Goal: Find specific fact: Find specific fact

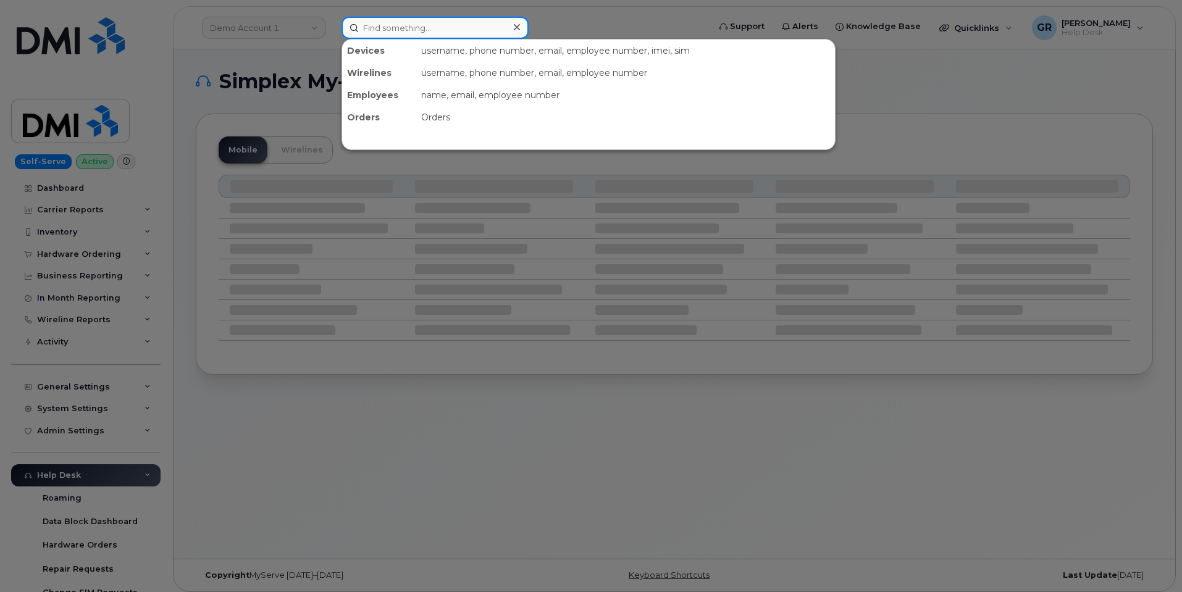
click at [394, 26] on input at bounding box center [434, 28] width 187 height 22
click at [396, 27] on input at bounding box center [434, 28] width 187 height 22
click at [301, 65] on div at bounding box center [591, 296] width 1182 height 592
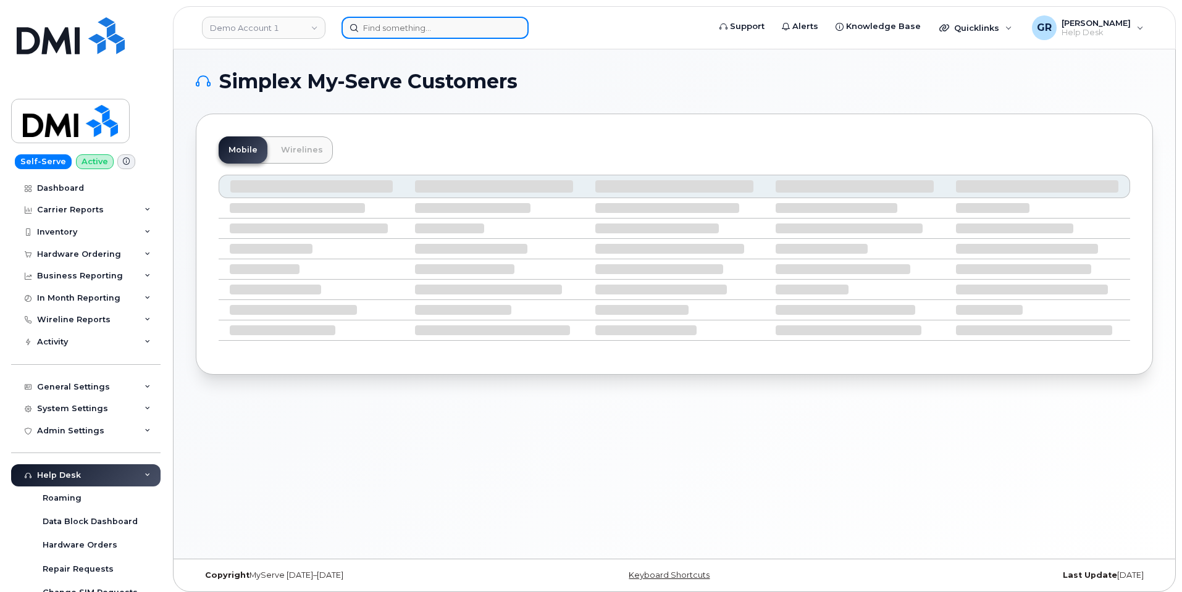
click at [398, 25] on input at bounding box center [434, 28] width 187 height 22
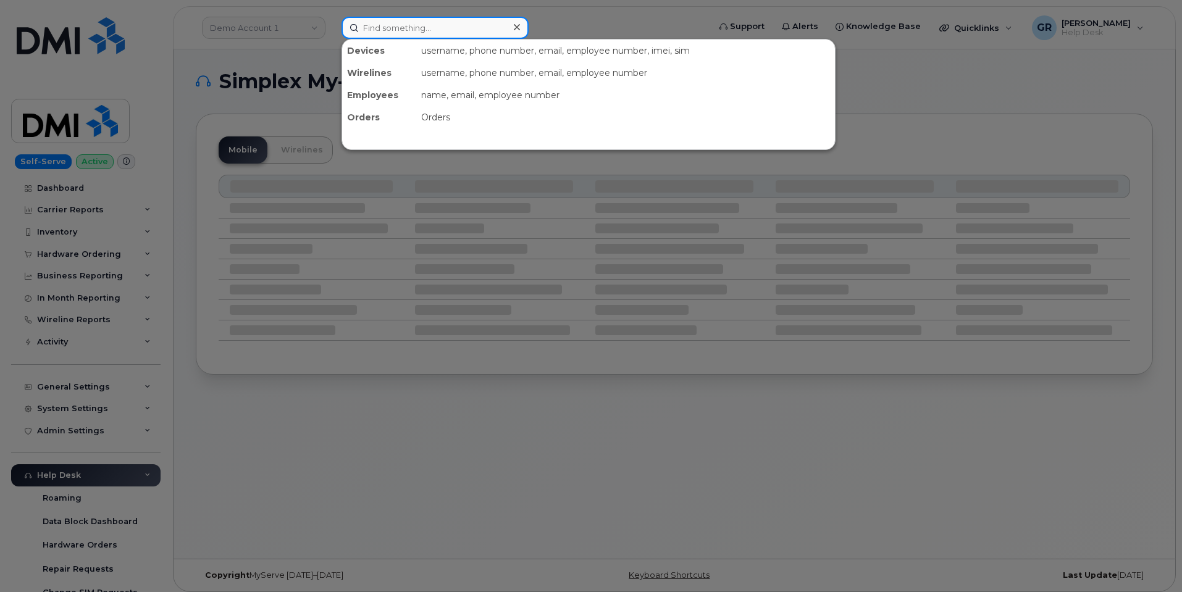
paste input "[PERSON_NAME]"
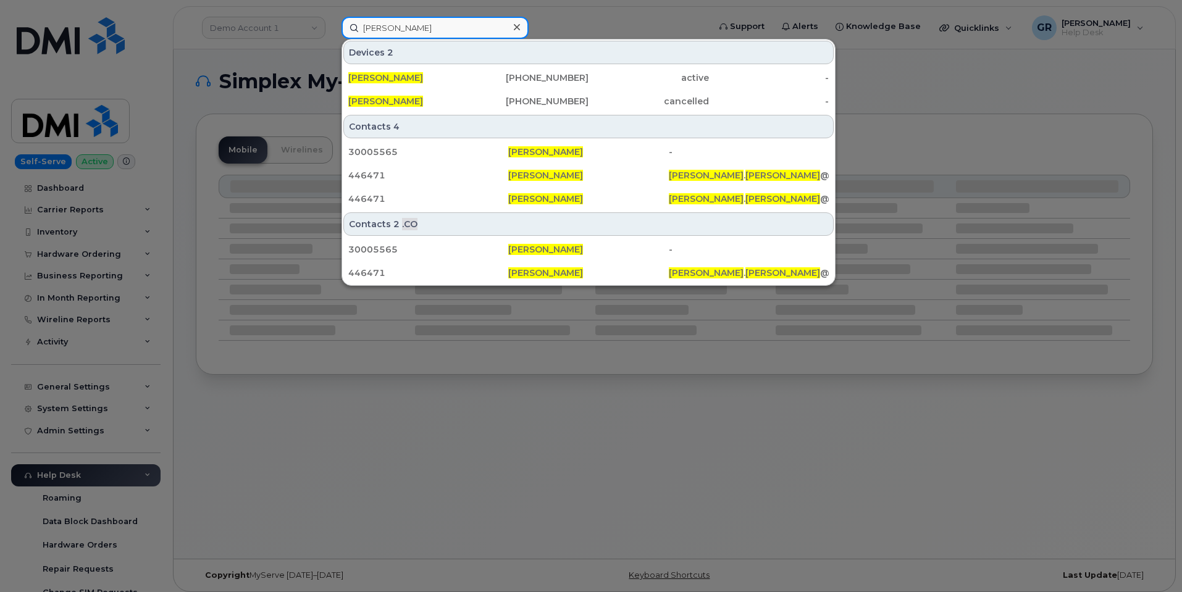
click at [450, 28] on input "[PERSON_NAME]" at bounding box center [434, 28] width 187 height 22
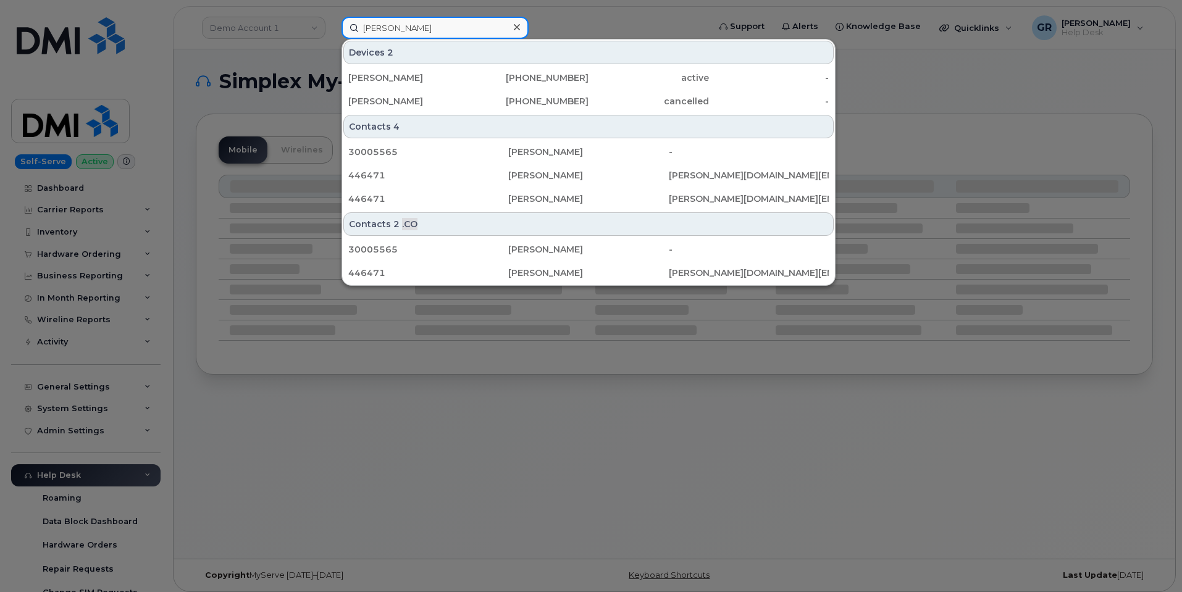
paste input "60236"
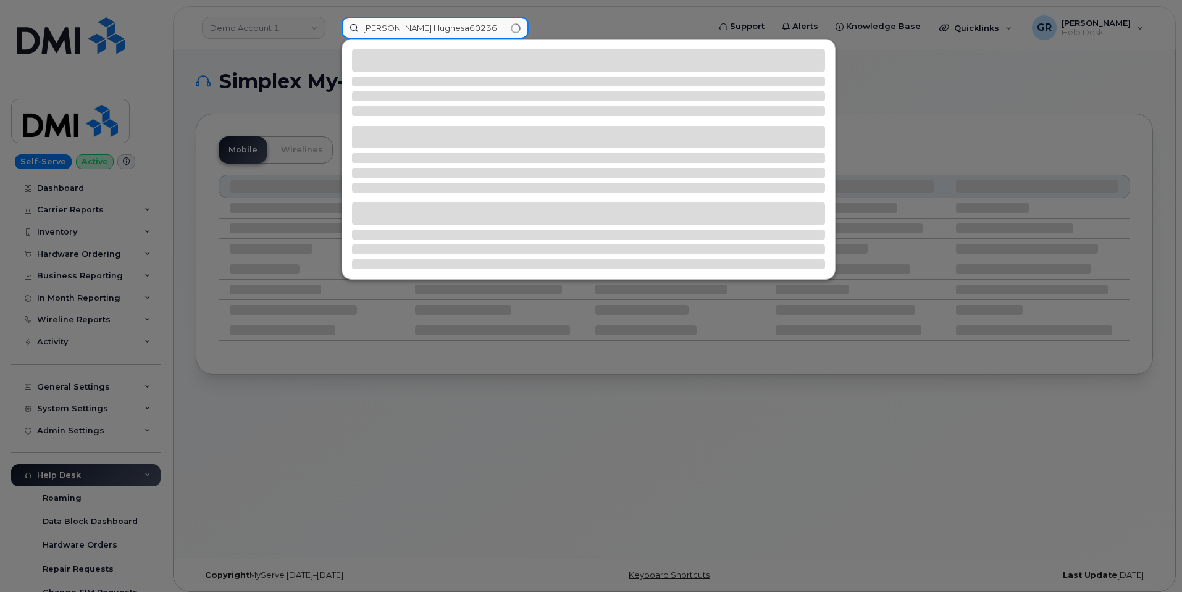
paste input
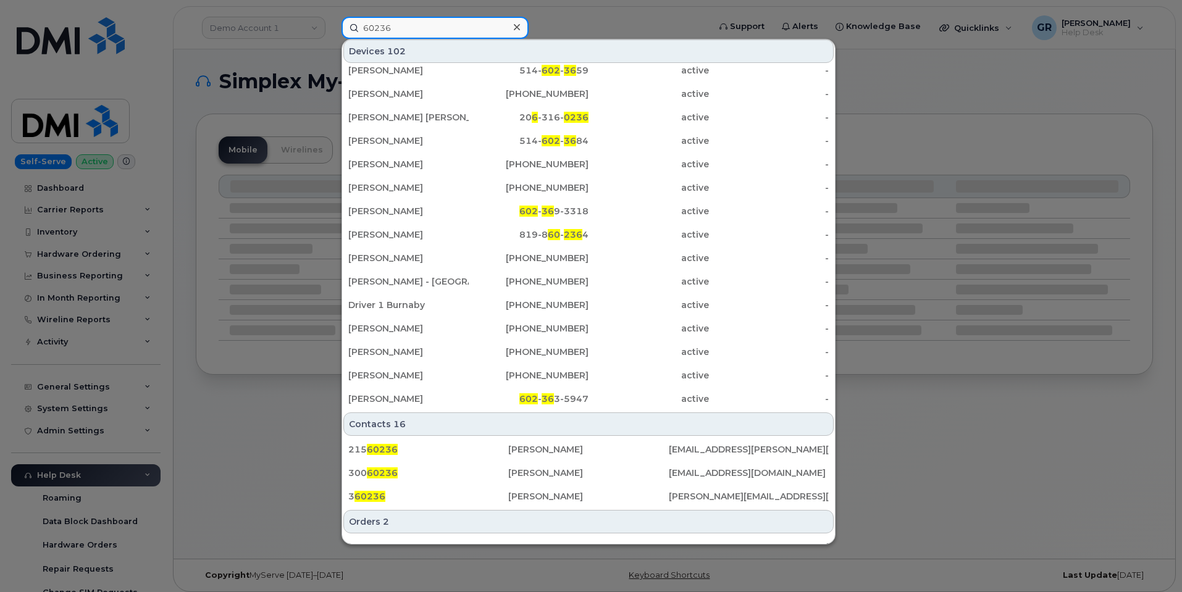
scroll to position [39, 0]
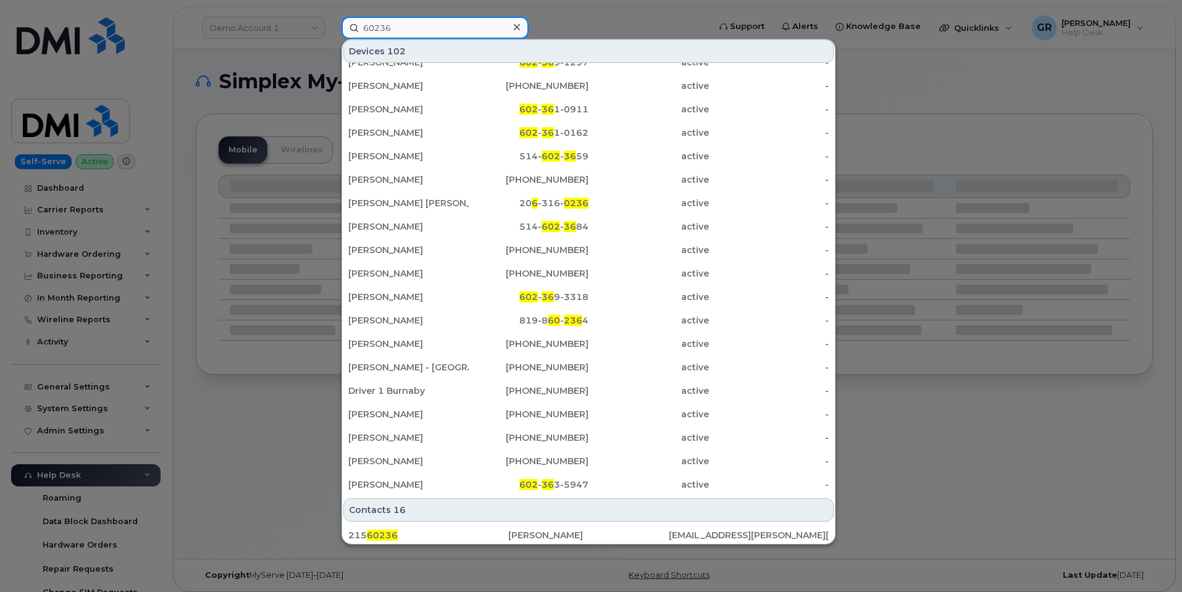
drag, startPoint x: 320, startPoint y: 43, endPoint x: 267, endPoint y: 49, distance: 53.5
click at [332, 39] on div "60236 Devices 102 CAROL MARKS 602 - 36 1-1891 active - MARK INCARDONE 602 - 36 …" at bounding box center [521, 28] width 379 height 22
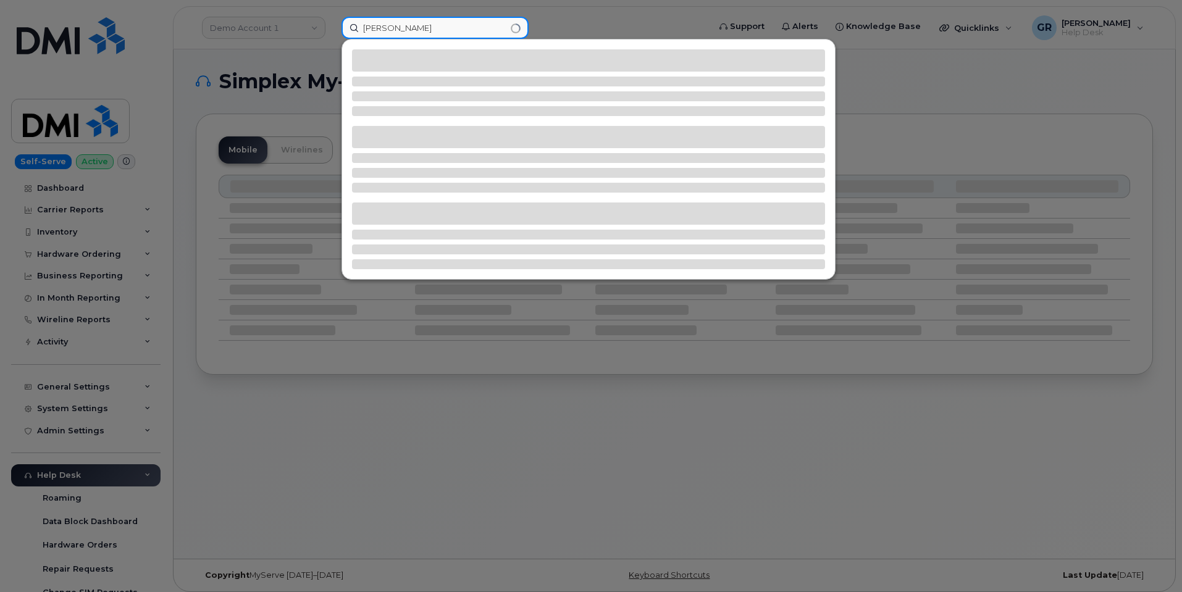
type input "[PERSON_NAME]"
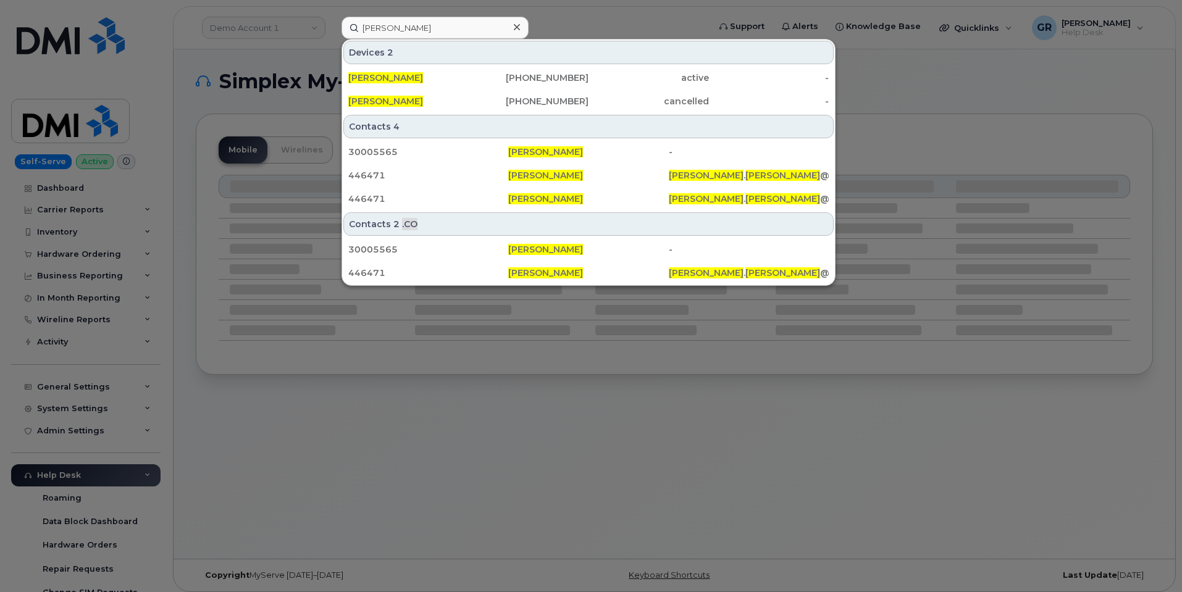
click at [181, 150] on div at bounding box center [591, 296] width 1182 height 592
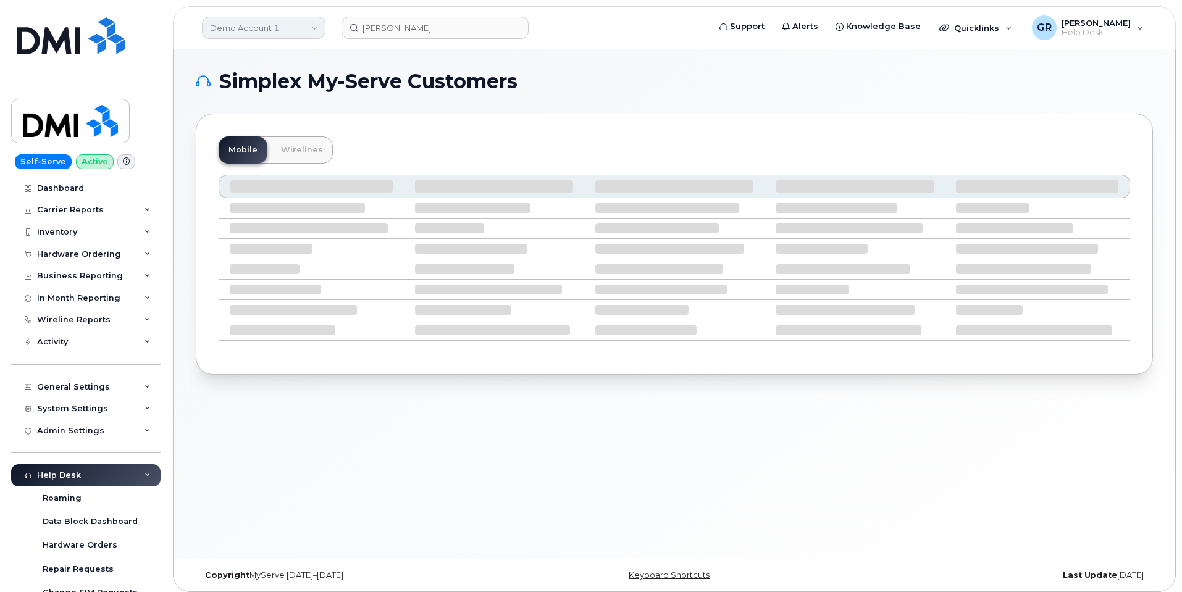
click at [288, 30] on link "Demo Account 1" at bounding box center [263, 28] width 123 height 22
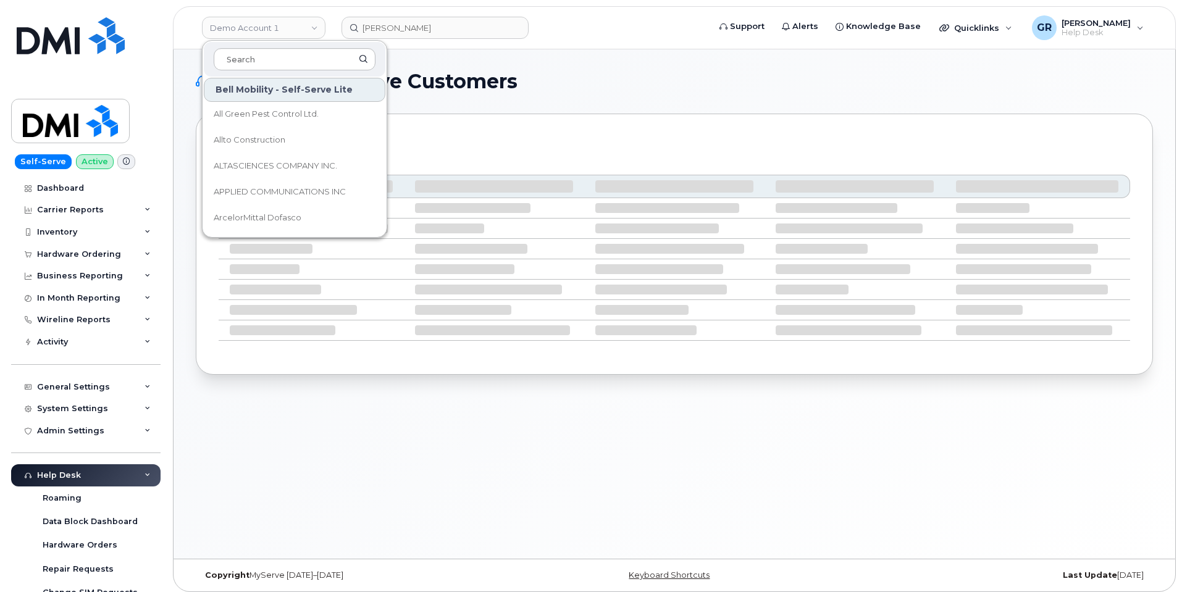
scroll to position [185, 0]
drag, startPoint x: 301, startPoint y: 58, endPoint x: 322, endPoint y: 87, distance: 35.8
click at [300, 58] on input at bounding box center [295, 59] width 162 height 22
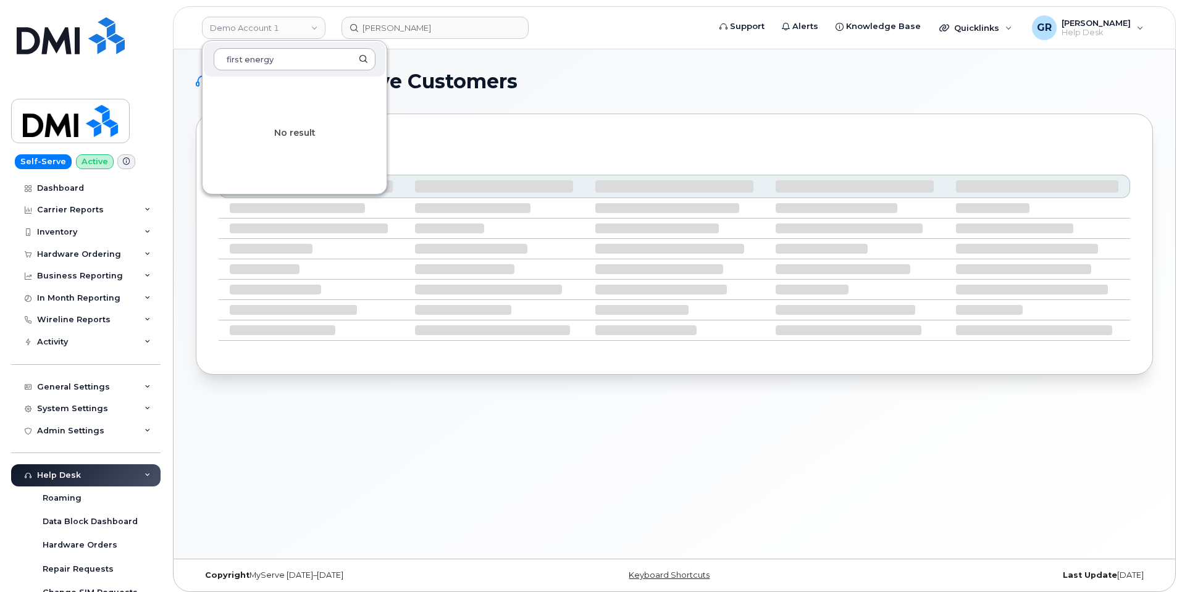
click at [364, 56] on input "first energy" at bounding box center [295, 59] width 162 height 22
click at [289, 27] on link "Demo Account 1" at bounding box center [263, 28] width 123 height 22
click at [246, 58] on input "first energy" at bounding box center [295, 59] width 162 height 22
type input "firstenergy"
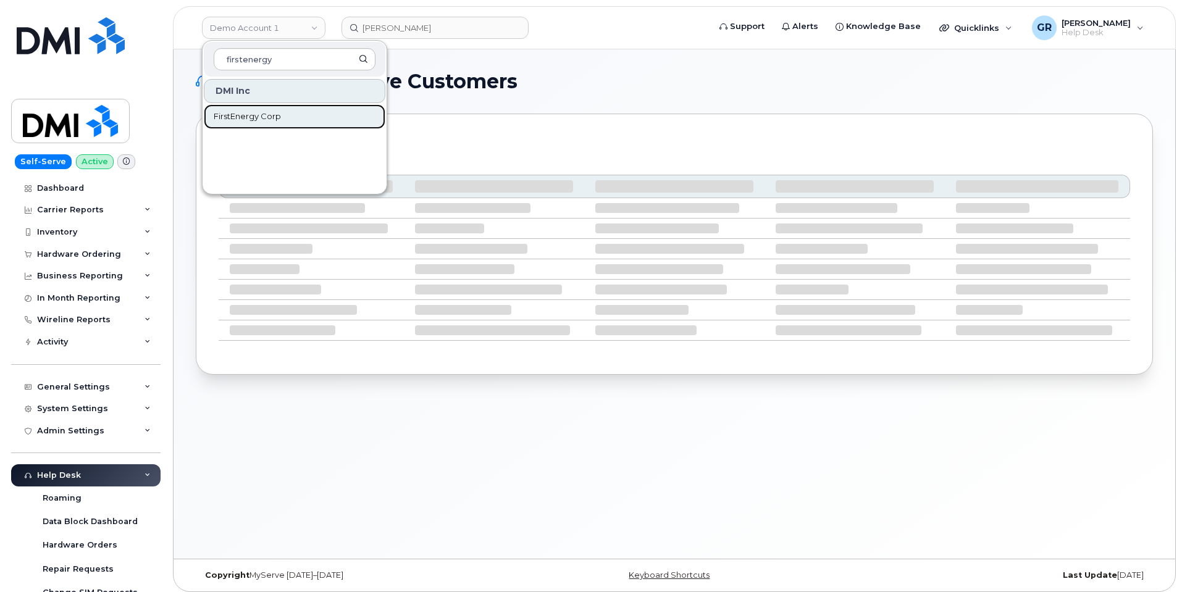
click at [323, 109] on link "FirstEnergy Corp" at bounding box center [295, 116] width 182 height 25
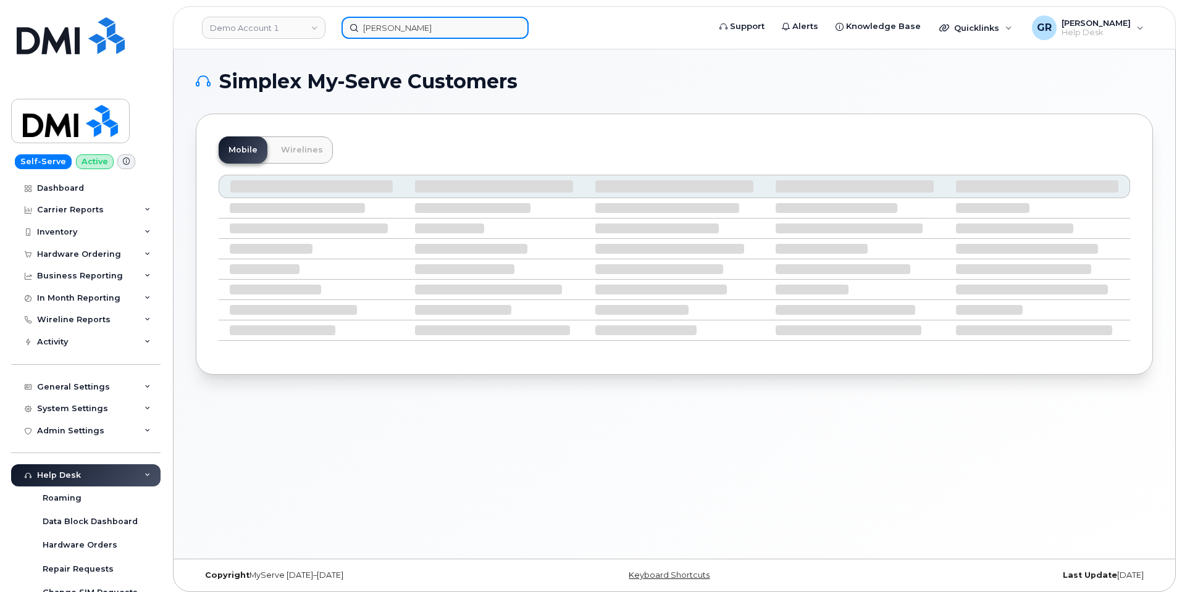
click at [426, 23] on input "Justin Hughes" at bounding box center [434, 28] width 187 height 22
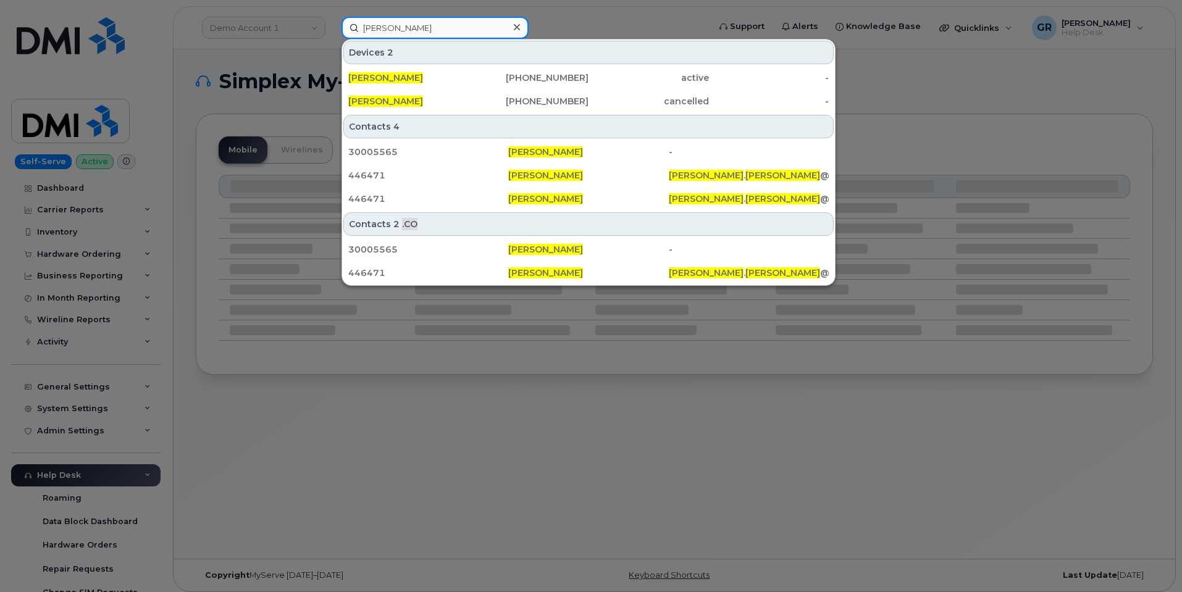
drag, startPoint x: 412, startPoint y: 28, endPoint x: 272, endPoint y: 31, distance: 140.8
click at [332, 31] on div "Justin Hughes Devices 2 Justin Hughes 506-953-5658 active - Justin Hughes 639-3…" at bounding box center [521, 28] width 379 height 22
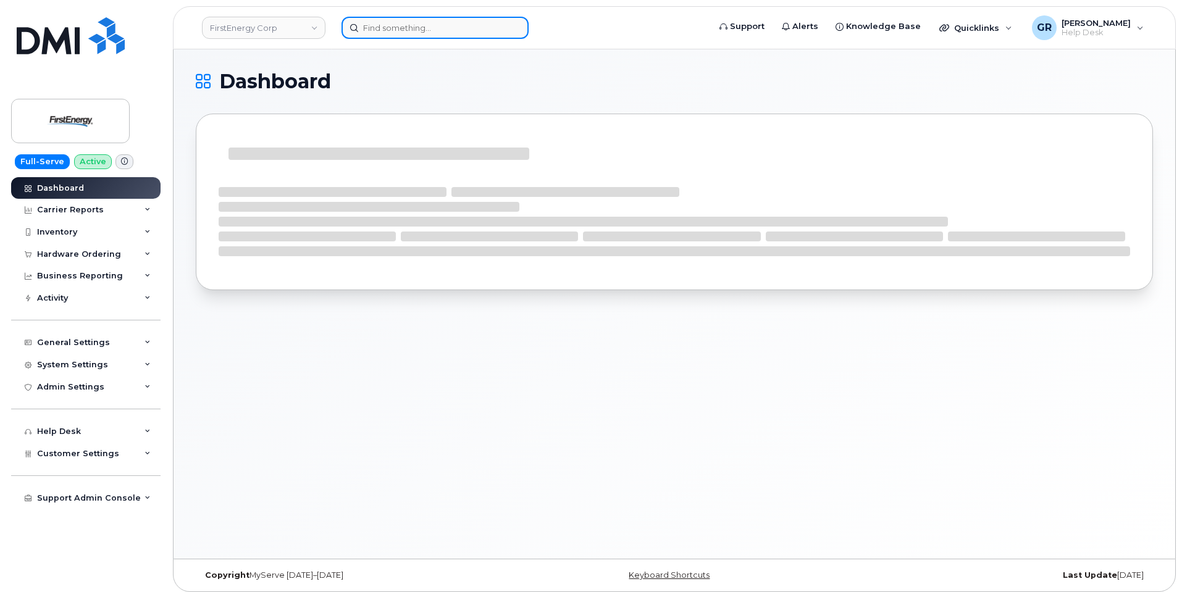
click at [408, 19] on input at bounding box center [434, 28] width 187 height 22
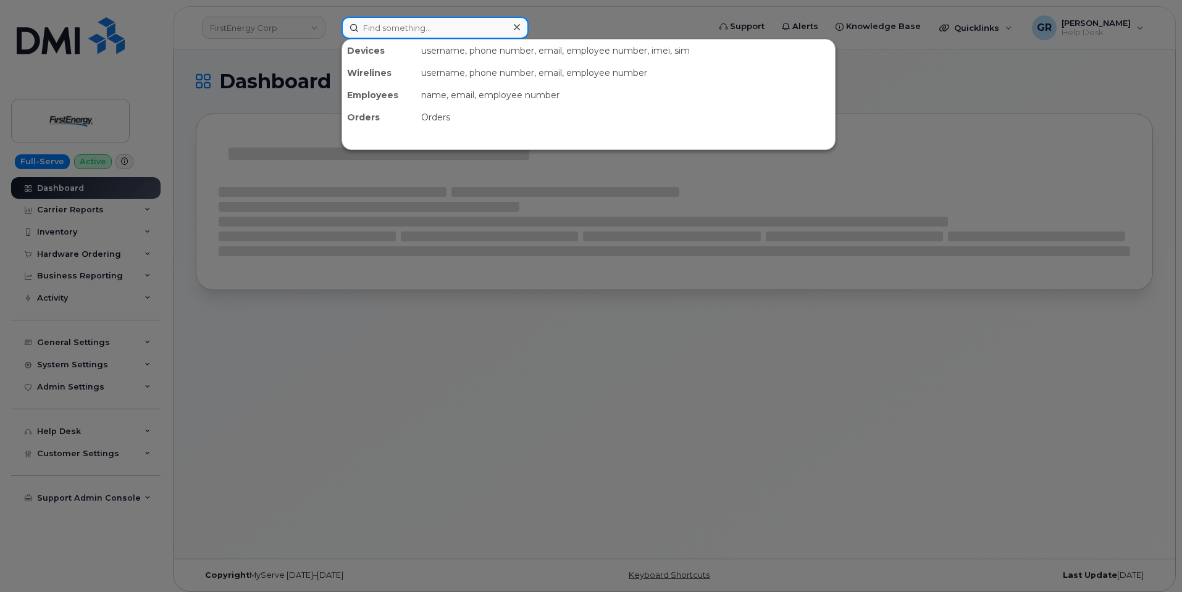
paste input "[PERSON_NAME]"
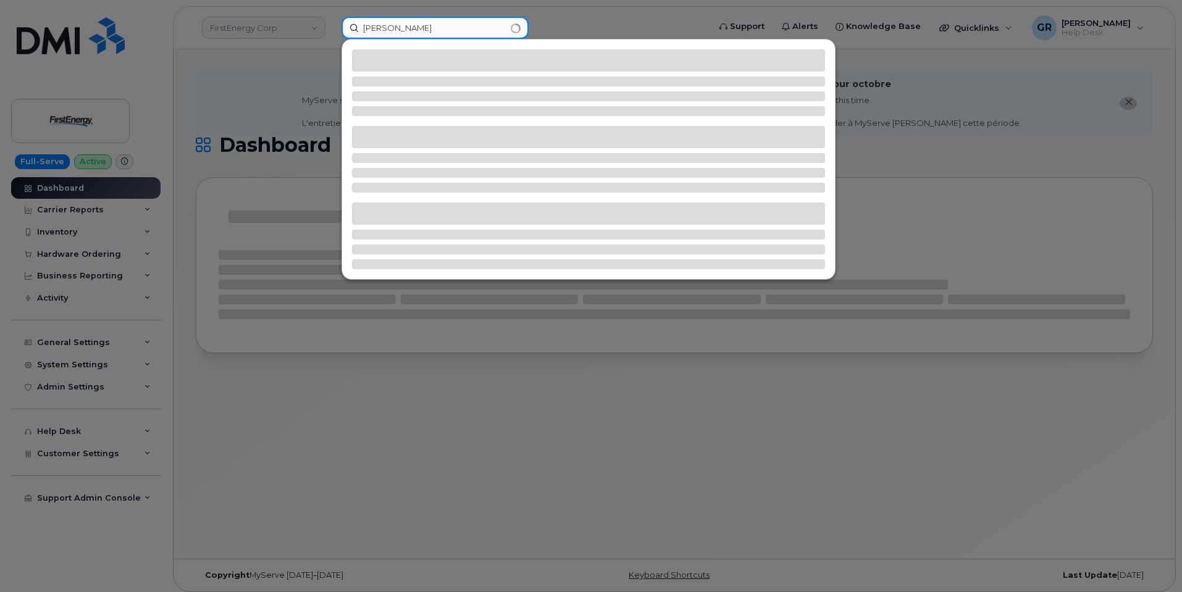
type input "[PERSON_NAME]"
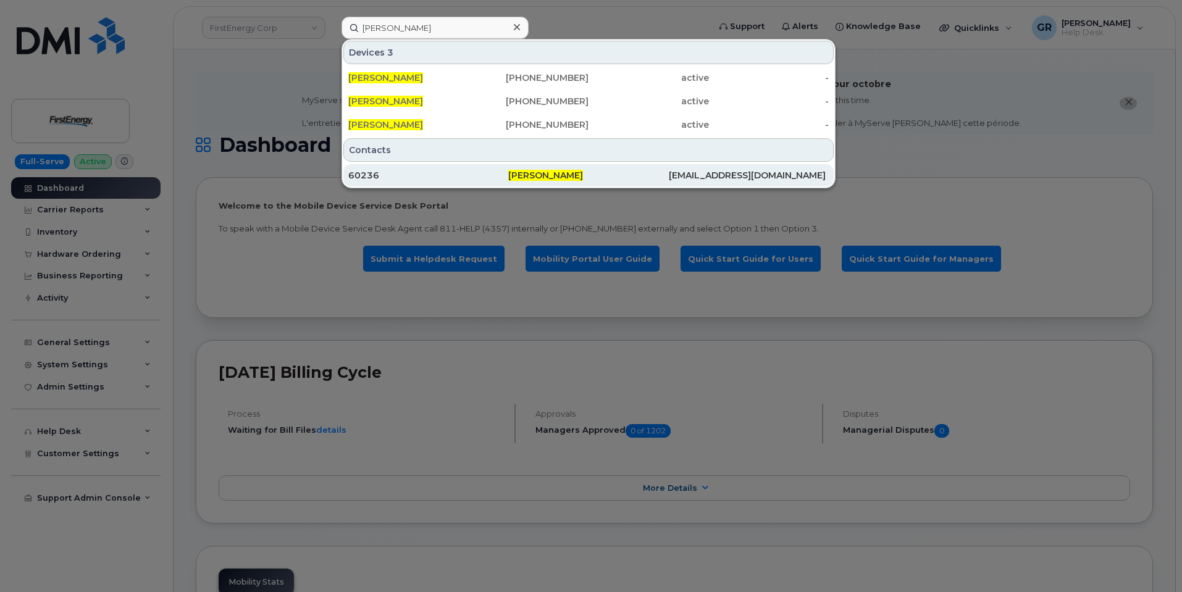
click at [506, 174] on div "60236" at bounding box center [428, 175] width 160 height 12
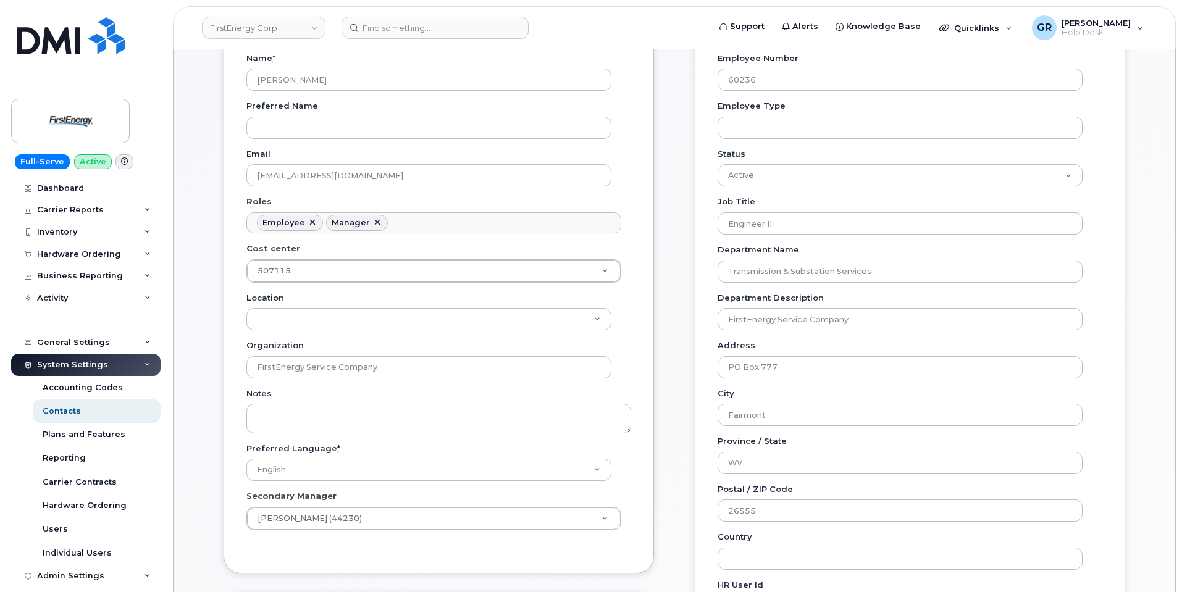
scroll to position [64, 0]
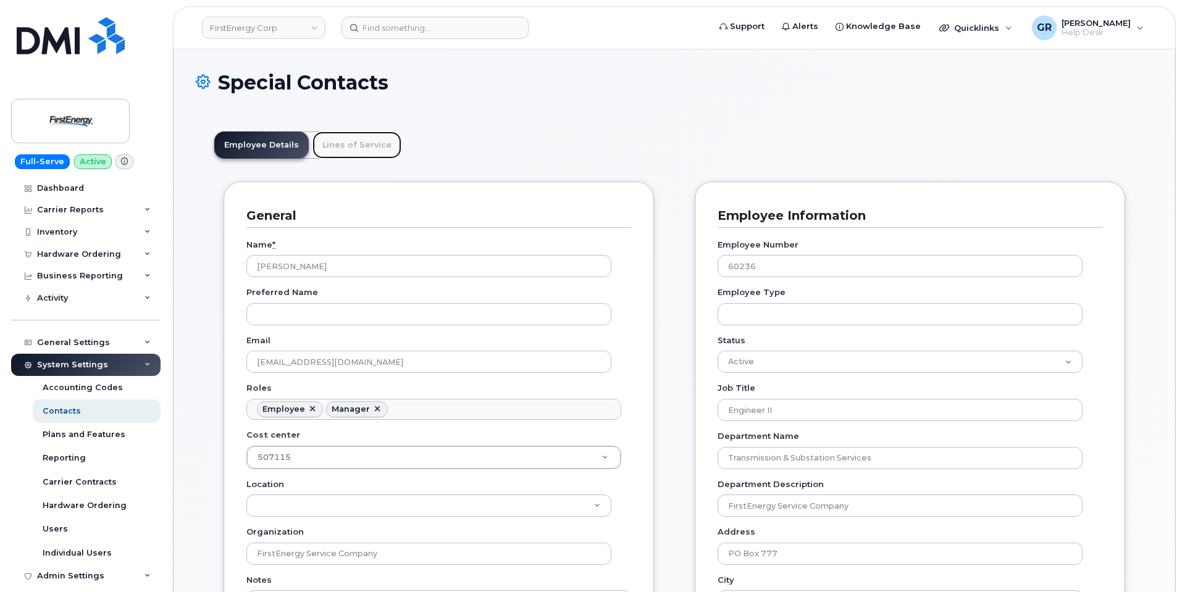
click at [344, 138] on link "Lines of Service" at bounding box center [356, 145] width 89 height 27
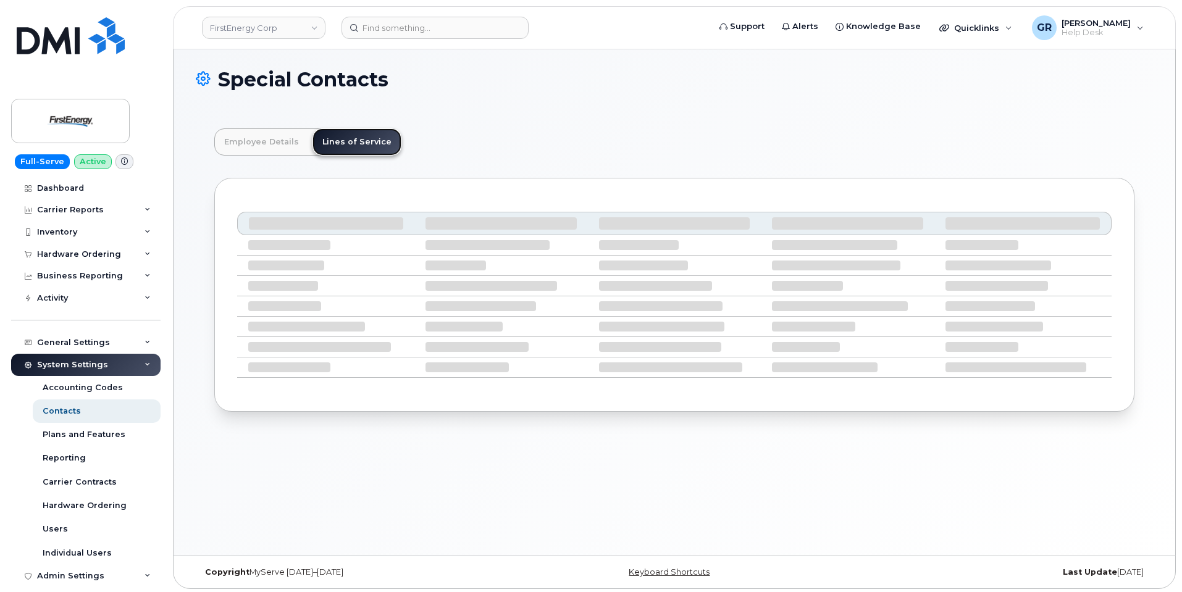
scroll to position [70, 0]
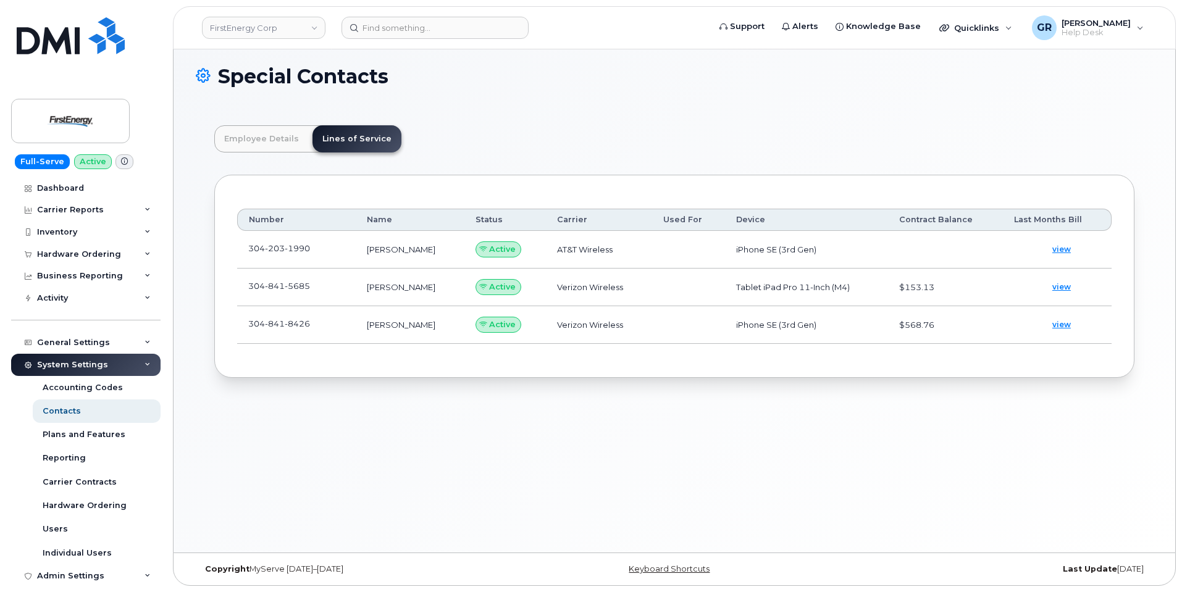
click at [417, 373] on div "Number Name Status Carrier Used For Device Contract Balance Last Months Bill [P…" at bounding box center [674, 276] width 920 height 203
click at [1066, 319] on link "view" at bounding box center [1057, 324] width 86 height 27
drag, startPoint x: 249, startPoint y: 321, endPoint x: 324, endPoint y: 320, distance: 75.3
click at [324, 320] on td "[PHONE_NUMBER]" at bounding box center [296, 325] width 119 height 38
copy span "[PHONE_NUMBER]"
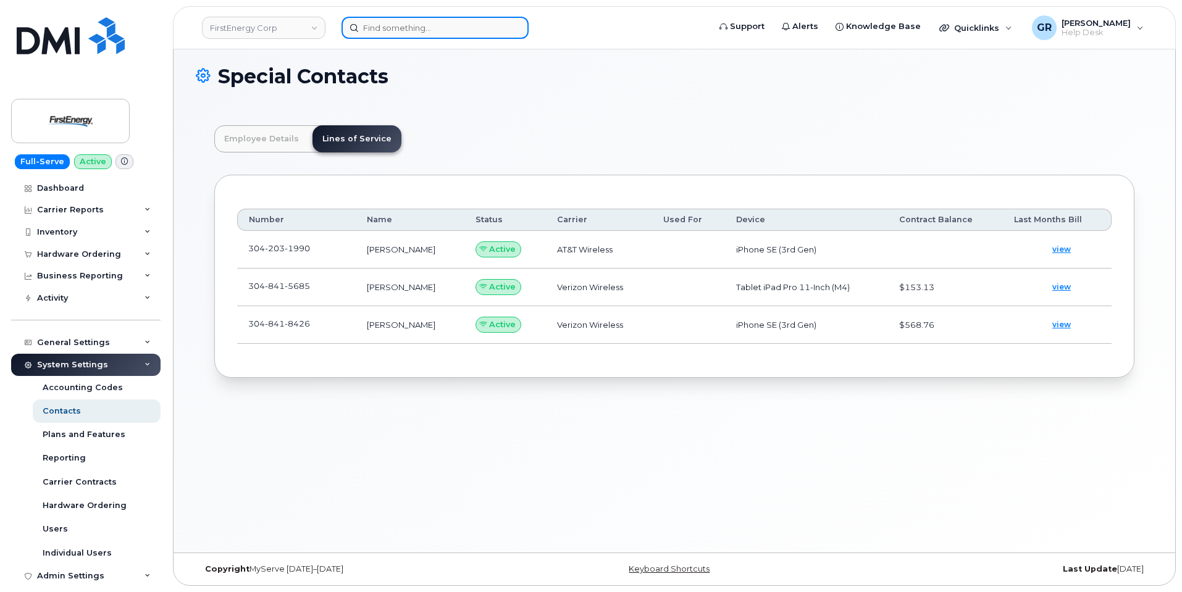
click at [430, 24] on input at bounding box center [434, 28] width 187 height 22
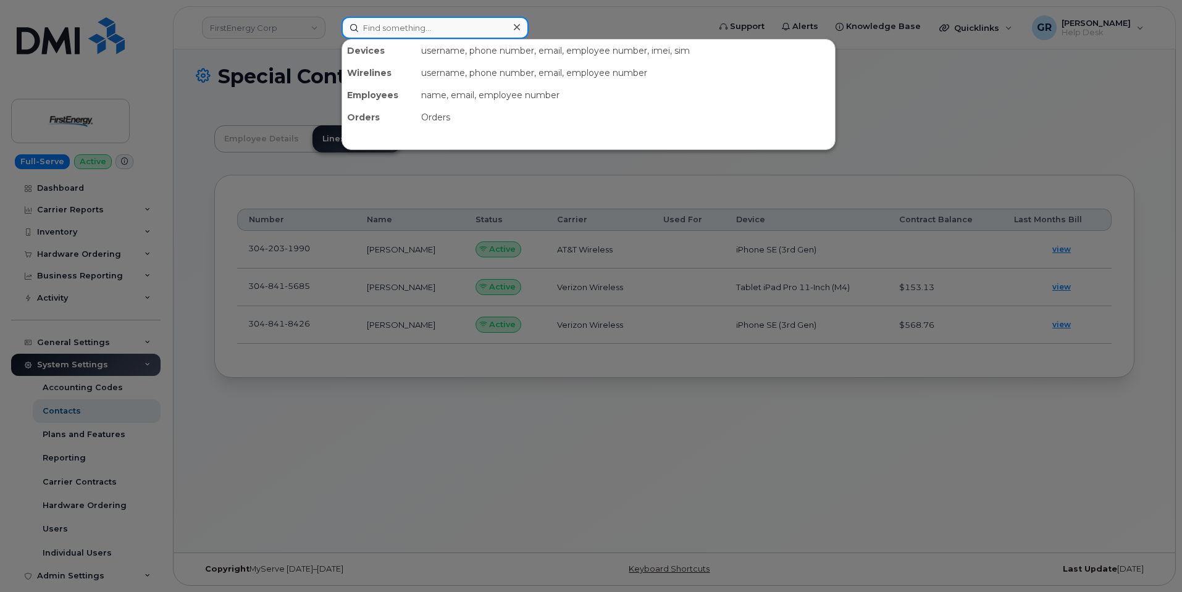
paste input "3048418426"
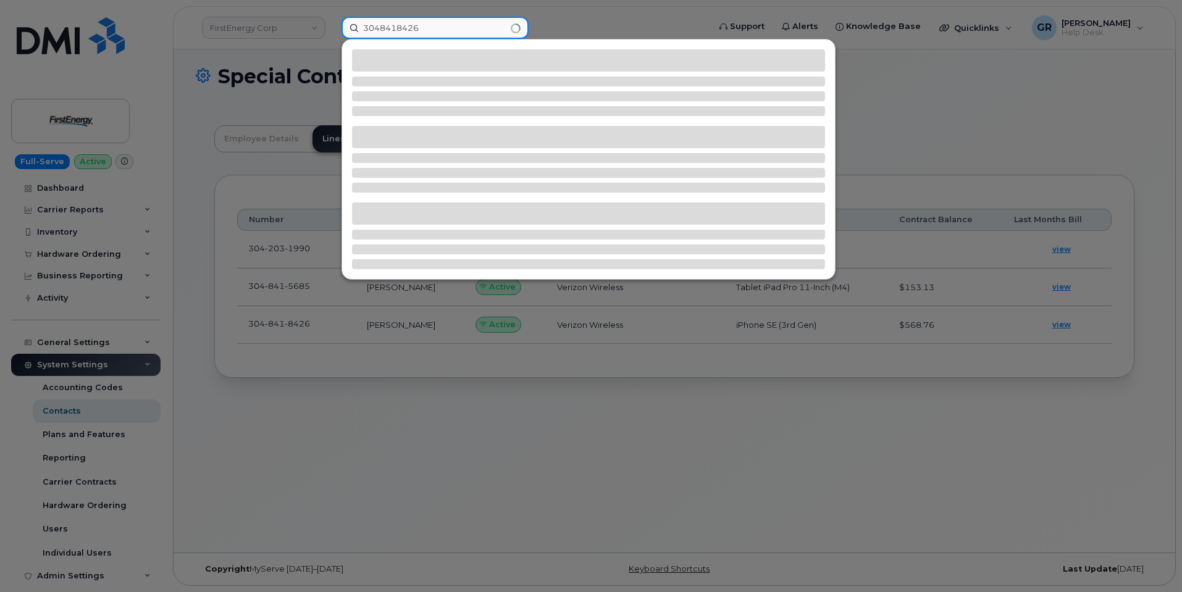
type input "3048418426"
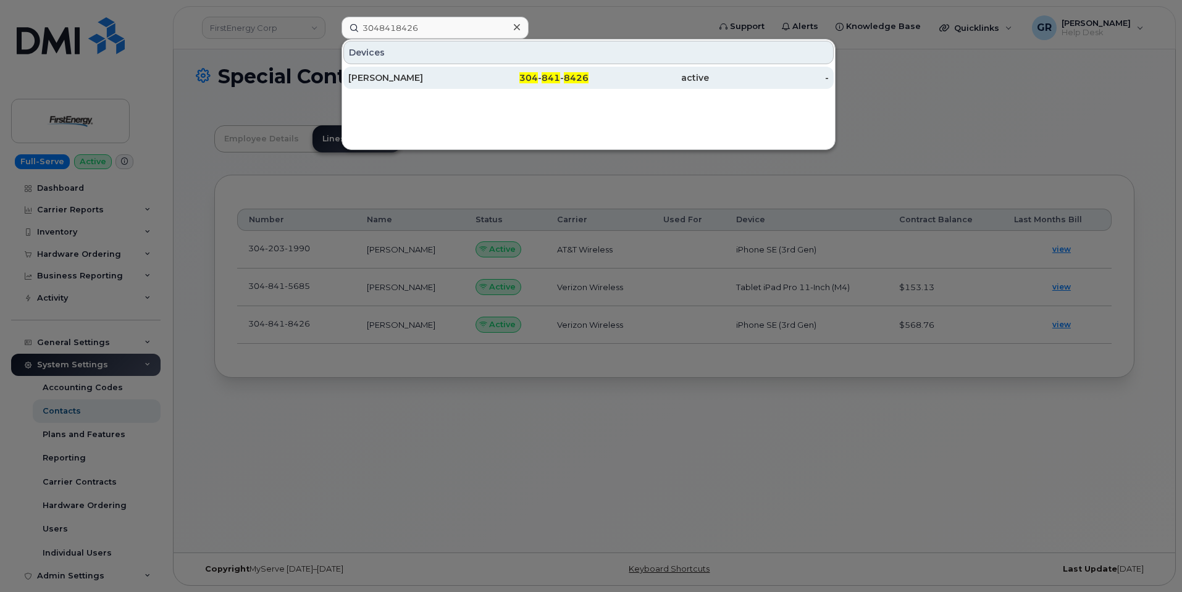
click at [500, 80] on div "304 - 841 - 8426" at bounding box center [529, 78] width 120 height 12
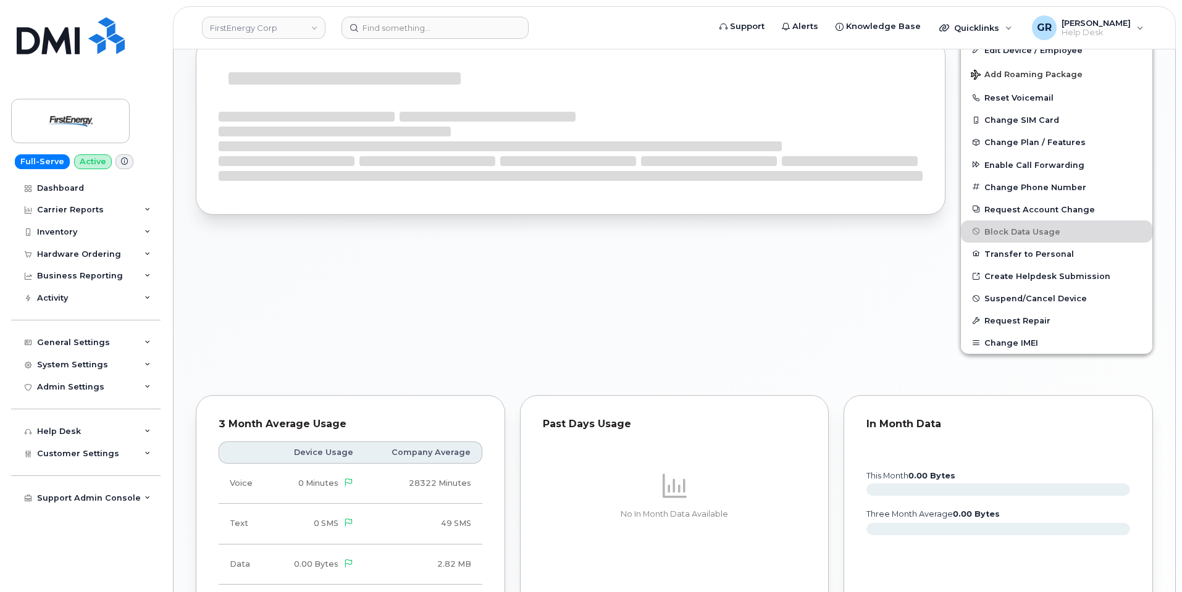
scroll to position [469, 0]
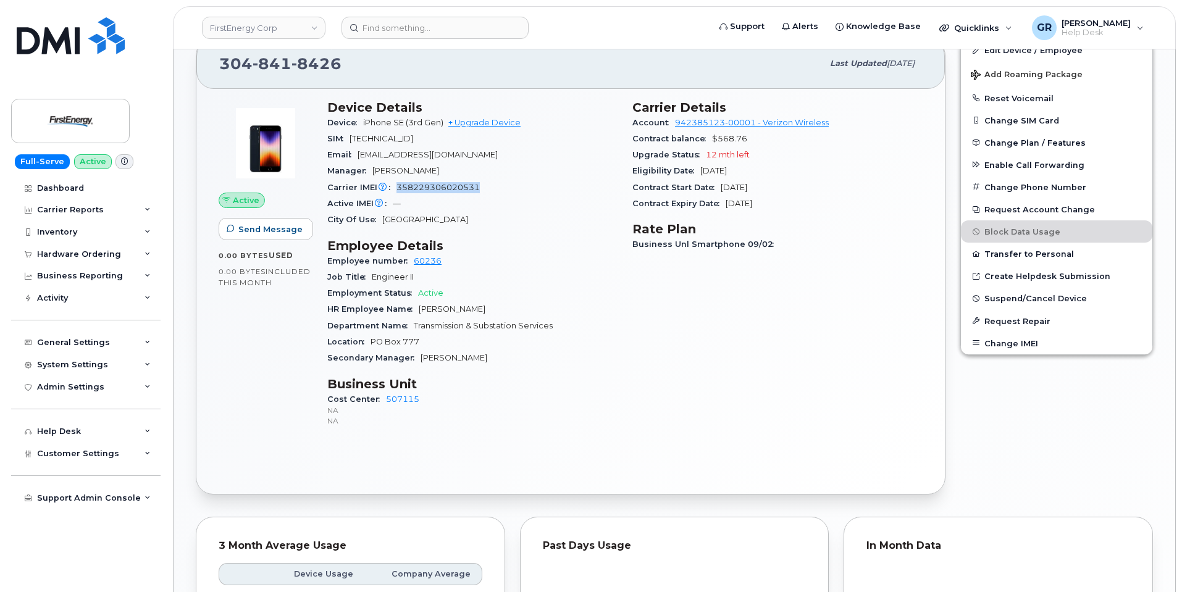
drag, startPoint x: 396, startPoint y: 190, endPoint x: 493, endPoint y: 193, distance: 97.0
click at [493, 193] on div "Carrier IMEI Carrier IMEI is reported during the last billing cycle or change o…" at bounding box center [472, 188] width 290 height 16
copy span "358229306020531"
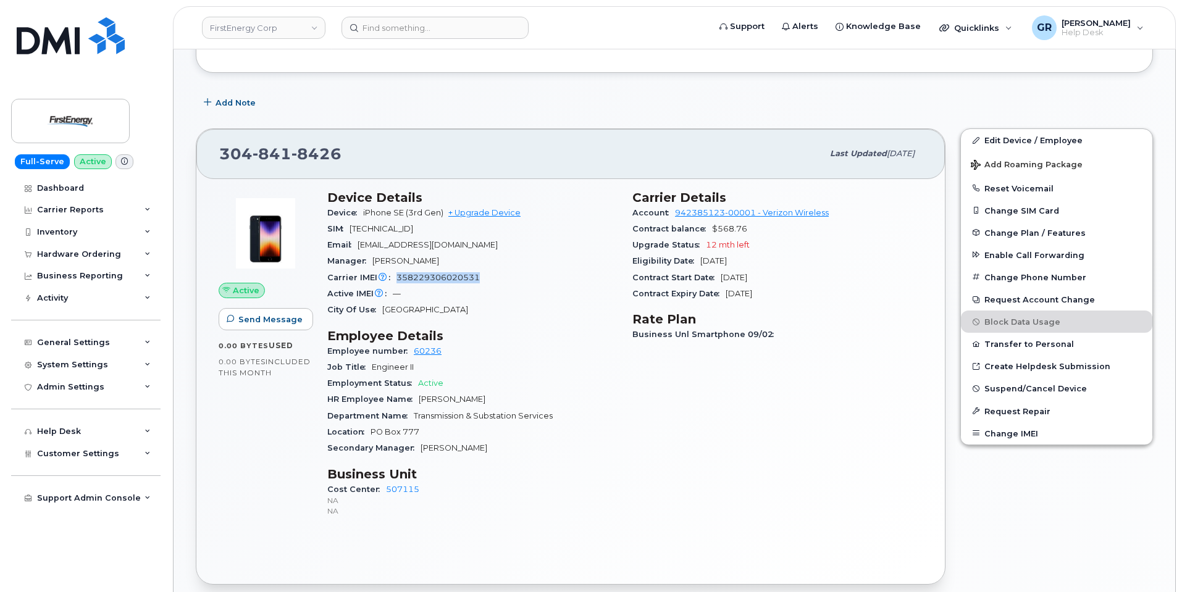
scroll to position [407, 0]
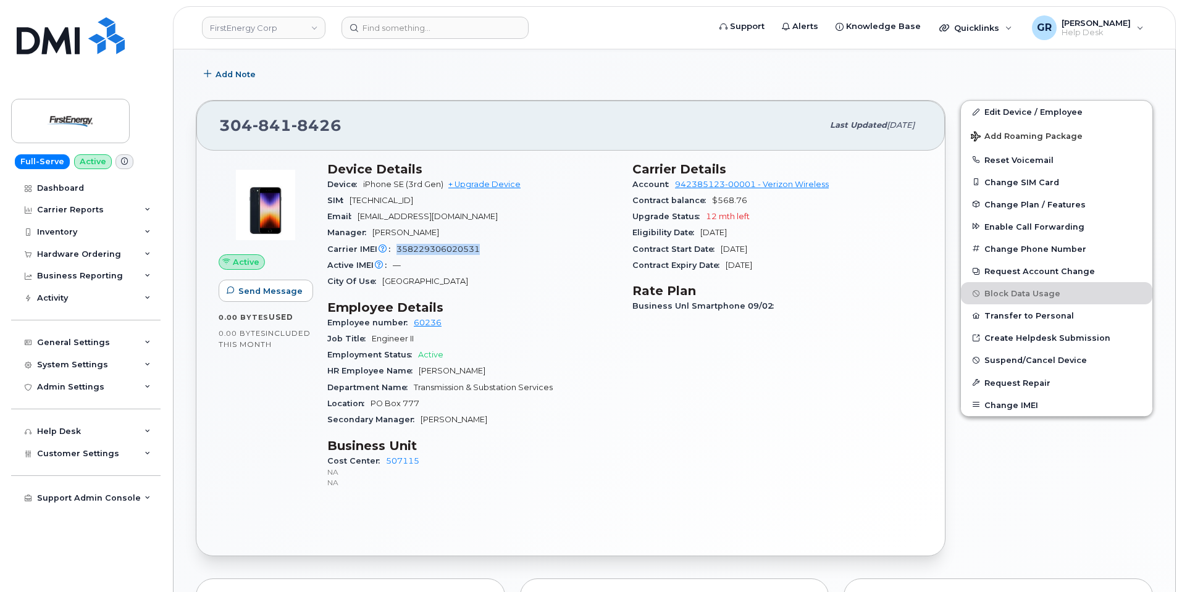
click at [532, 251] on div "Carrier IMEI Carrier IMEI is reported during the last billing cycle or change o…" at bounding box center [472, 249] width 290 height 16
click at [543, 246] on div "Carrier IMEI Carrier IMEI is reported during the last billing cycle or change o…" at bounding box center [472, 249] width 290 height 16
drag, startPoint x: 225, startPoint y: 132, endPoint x: 356, endPoint y: 115, distance: 132.0
click at [357, 121] on div "[PHONE_NUMBER]" at bounding box center [520, 125] width 603 height 26
click at [337, 119] on span "8426" at bounding box center [316, 125] width 50 height 19
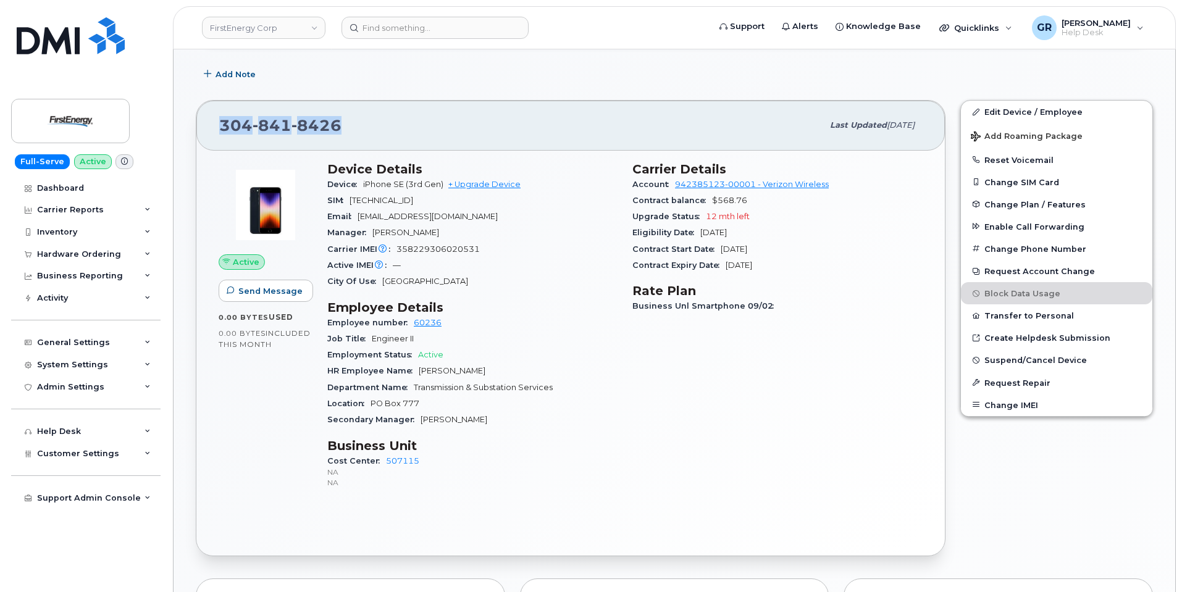
drag, startPoint x: 339, startPoint y: 125, endPoint x: 217, endPoint y: 123, distance: 121.7
click at [217, 123] on div "304 841 8426 Last updated Sep 12, 2025" at bounding box center [570, 125] width 748 height 49
copy span "[PHONE_NUMBER]"
click at [983, 440] on div "Edit Device / Employee Add Roaming Package Reset Voicemail Change SIM Card Chan…" at bounding box center [1056, 328] width 207 height 471
click at [814, 443] on div "Carrier Details Account 942385123-00001 - Verizon Wireless Contract balance $56…" at bounding box center [777, 331] width 305 height 354
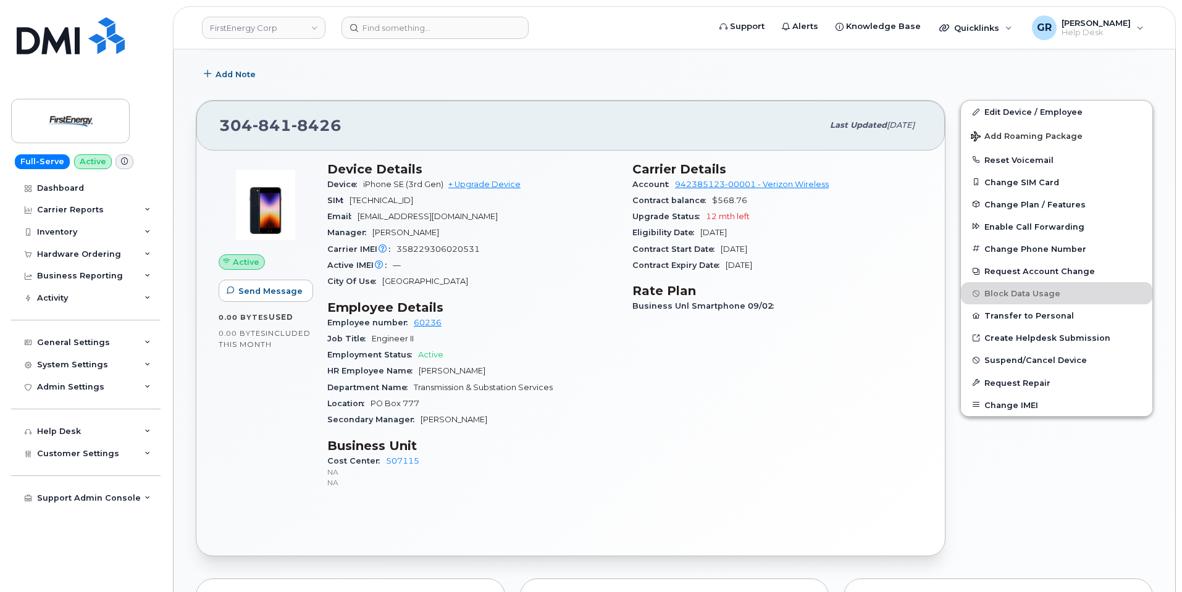
click at [808, 417] on div "Carrier Details Account 942385123-00001 - Verizon Wireless Contract balance $56…" at bounding box center [777, 331] width 305 height 354
click at [771, 387] on div "Carrier Details Account 942385123-00001 - Verizon Wireless Contract balance $56…" at bounding box center [777, 331] width 305 height 354
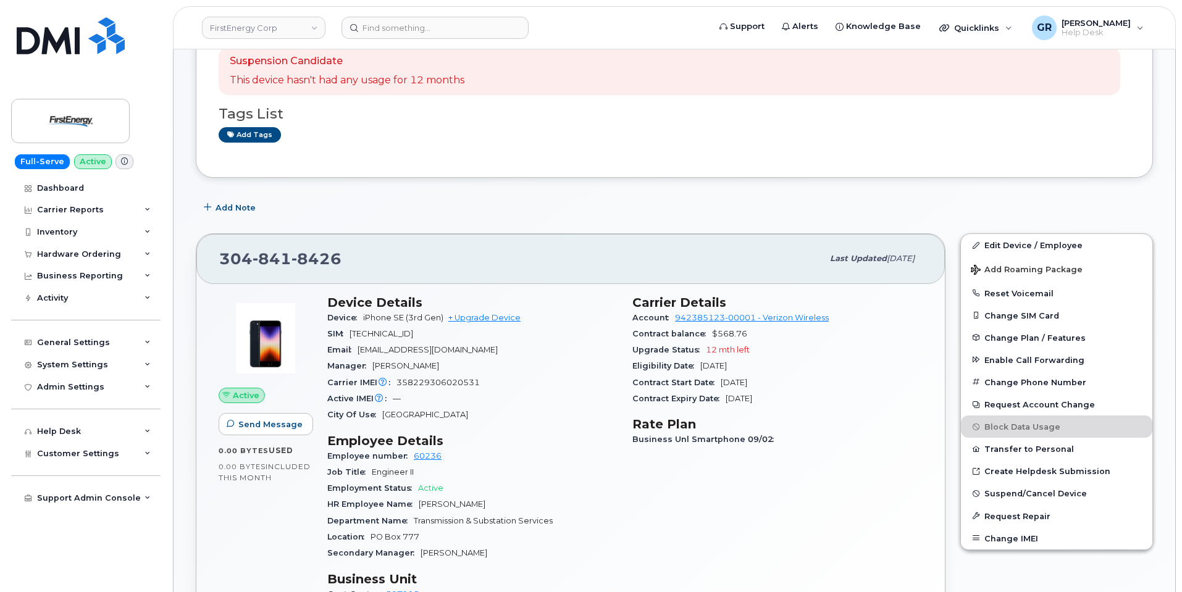
scroll to position [98, 0]
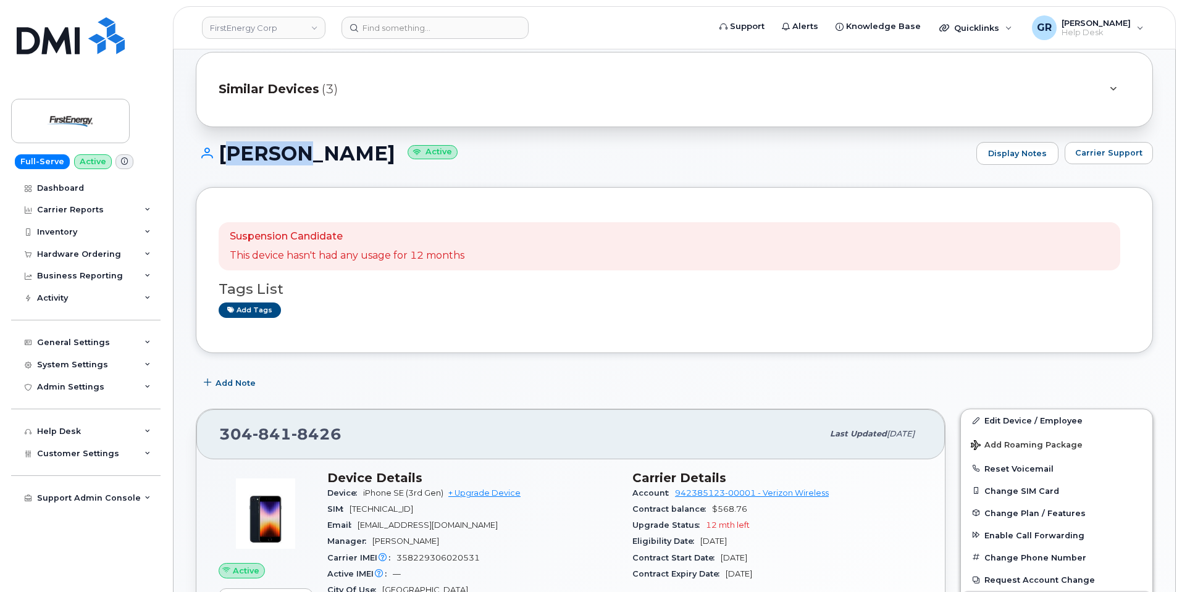
drag, startPoint x: 221, startPoint y: 154, endPoint x: 291, endPoint y: 161, distance: 70.0
click at [291, 161] on h1 "JUSTIN J HUGHES Active" at bounding box center [583, 154] width 774 height 22
copy h1 "JUSTIN"
click at [318, 151] on h1 "JUSTIN J HUGHES Active" at bounding box center [583, 154] width 774 height 22
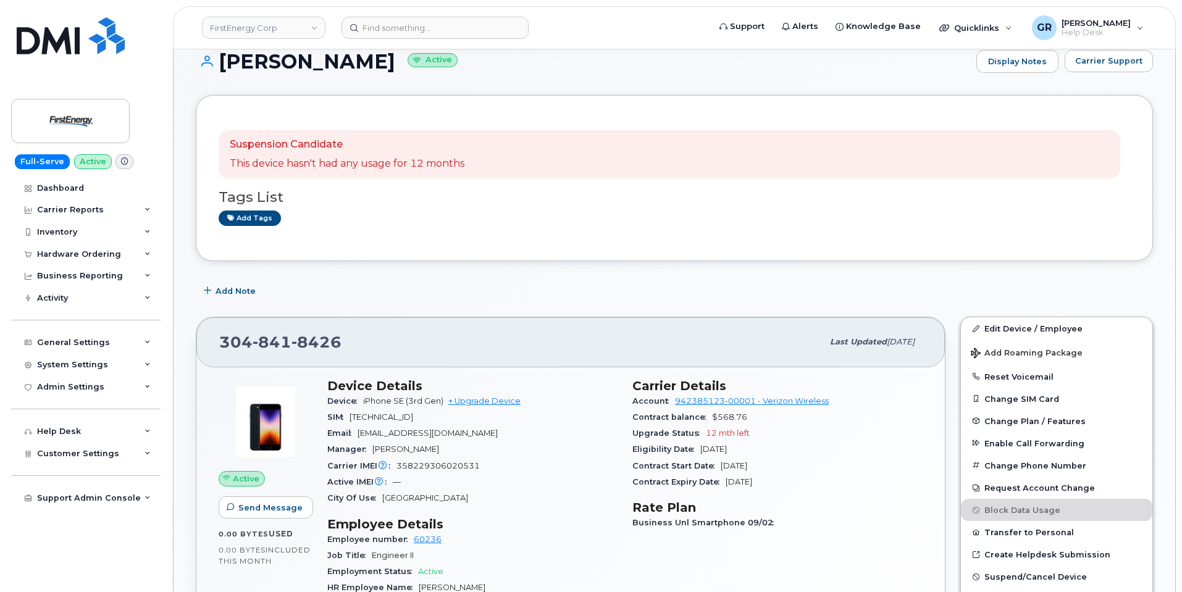
scroll to position [222, 0]
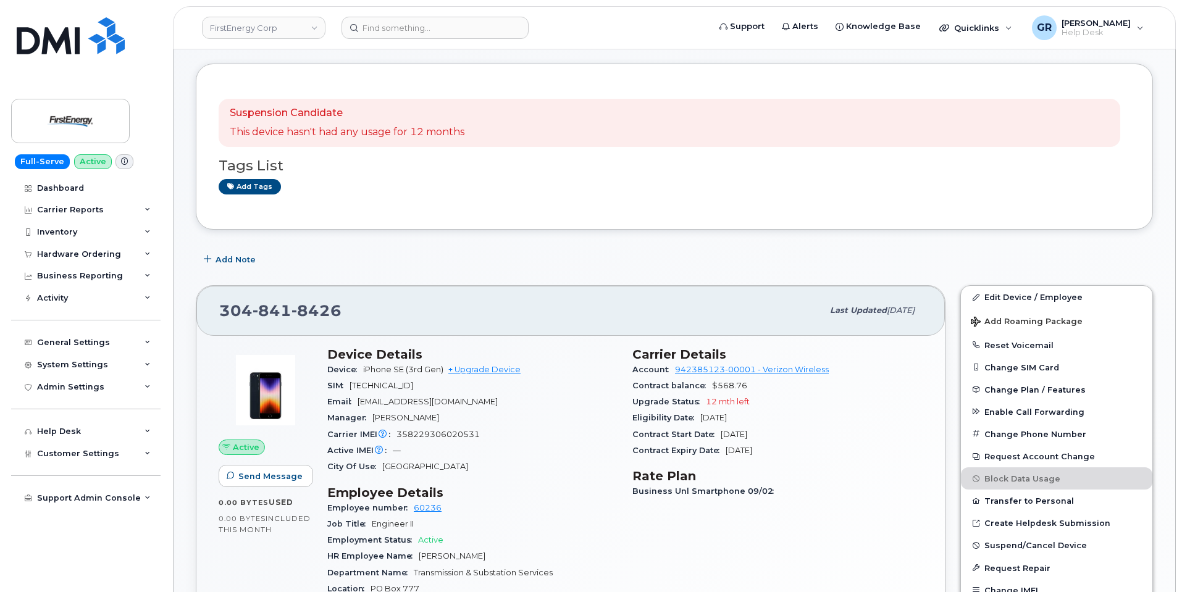
click at [286, 303] on span "841" at bounding box center [272, 310] width 39 height 19
click at [285, 303] on span "841" at bounding box center [272, 310] width 39 height 19
copy span "[PHONE_NUMBER]"
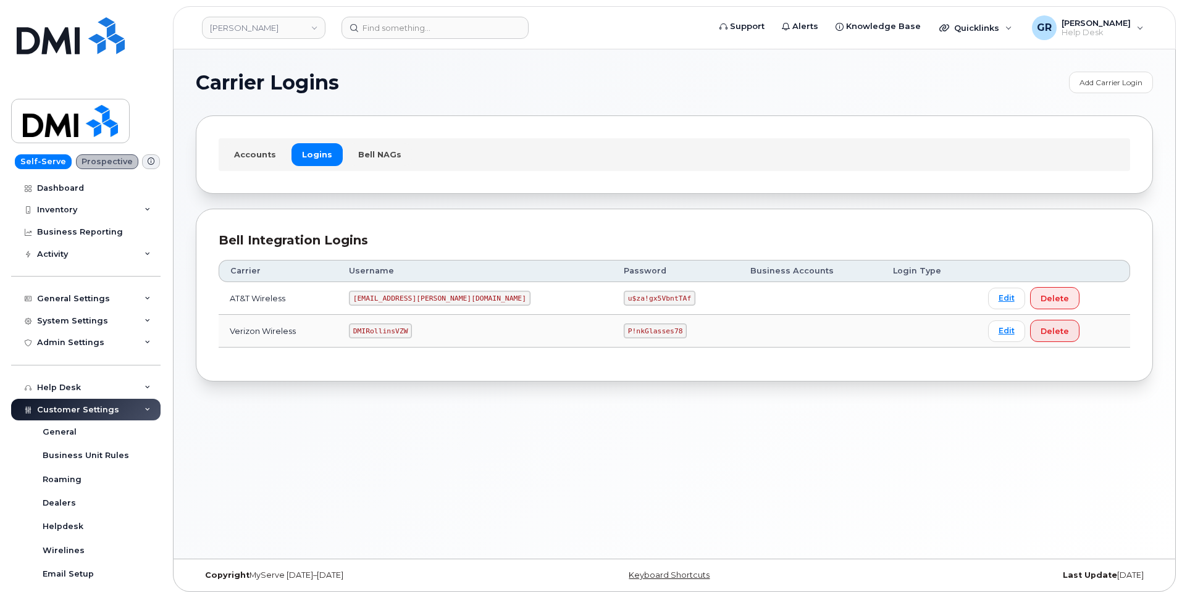
click at [624, 332] on code "P!nkGlasses78" at bounding box center [655, 331] width 63 height 15
copy code "P!nkGlasses78"
